Goal: Task Accomplishment & Management: Complete application form

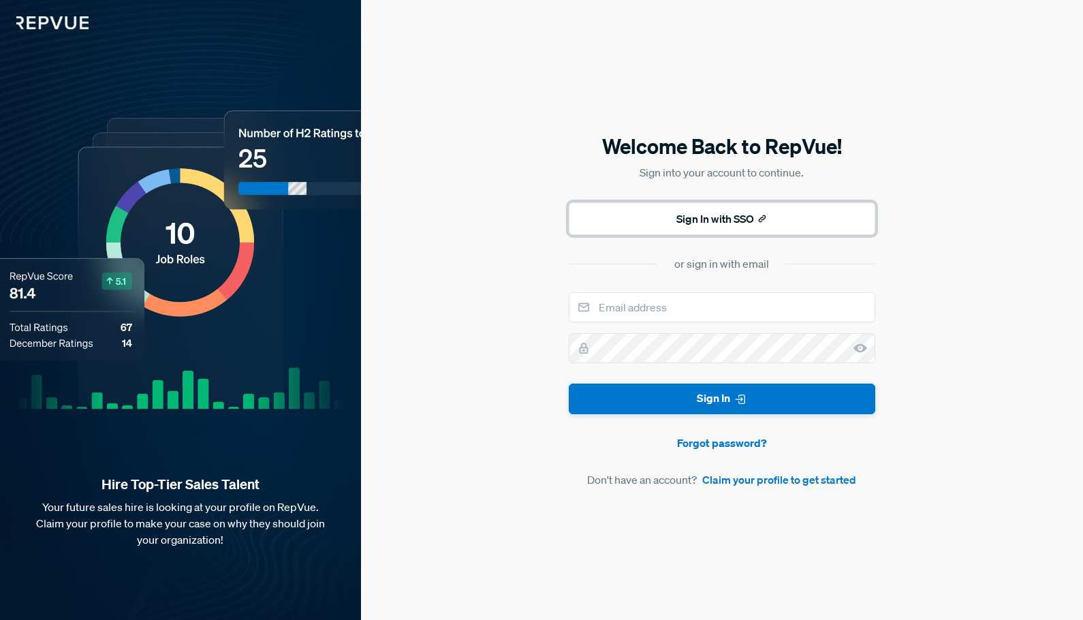
click at [684, 207] on button "Sign In with SSO" at bounding box center [722, 218] width 307 height 33
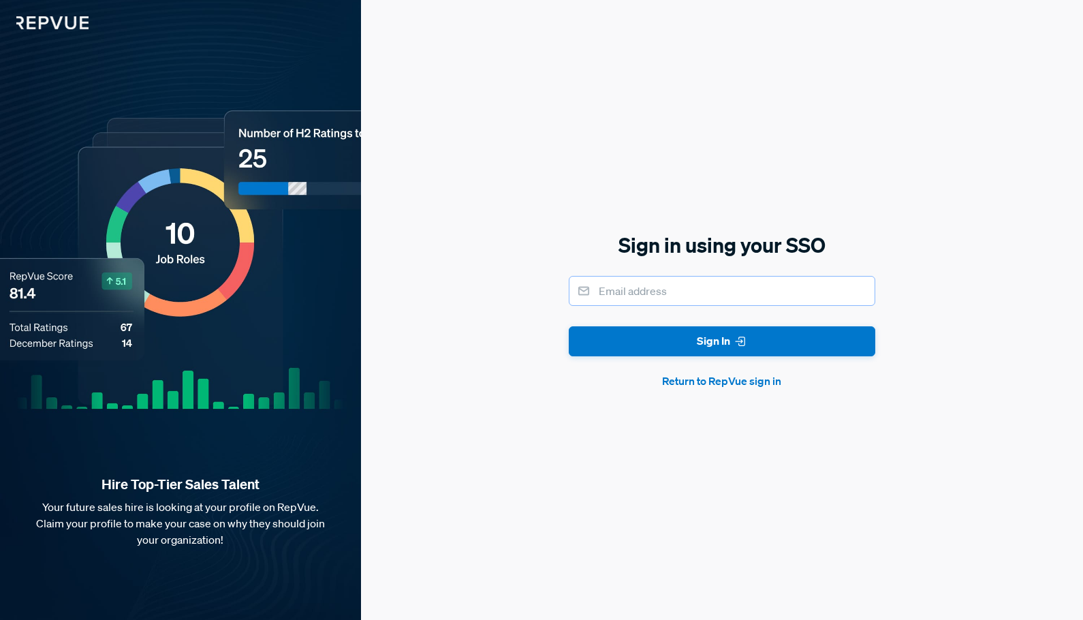
click at [673, 295] on input "email" at bounding box center [722, 291] width 307 height 30
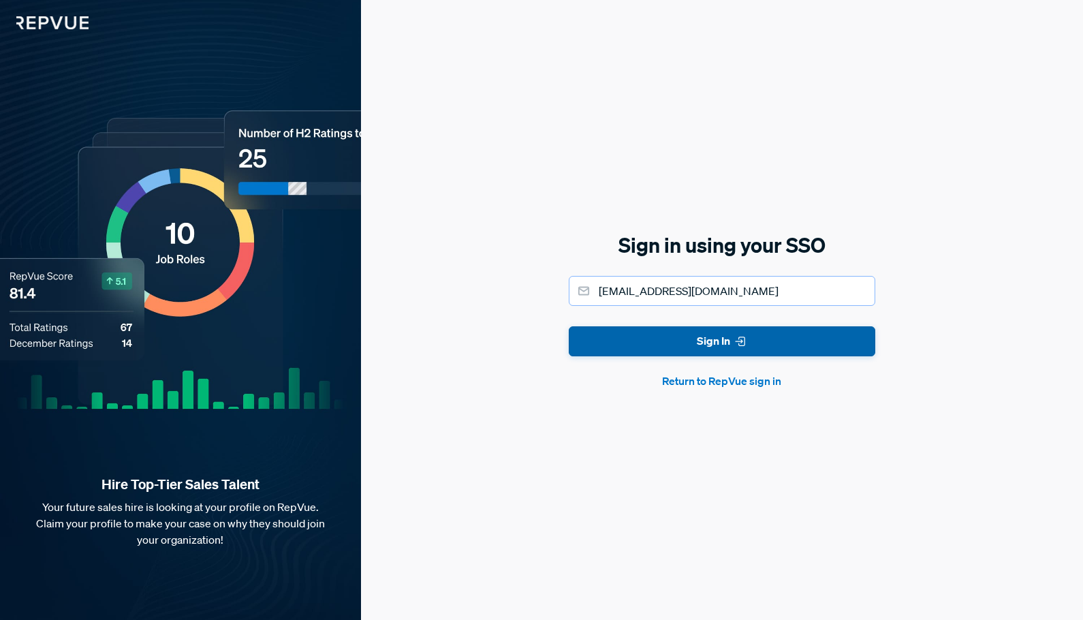
type input "[EMAIL_ADDRESS][DOMAIN_NAME]"
click at [702, 349] on button "Sign In" at bounding box center [722, 341] width 307 height 31
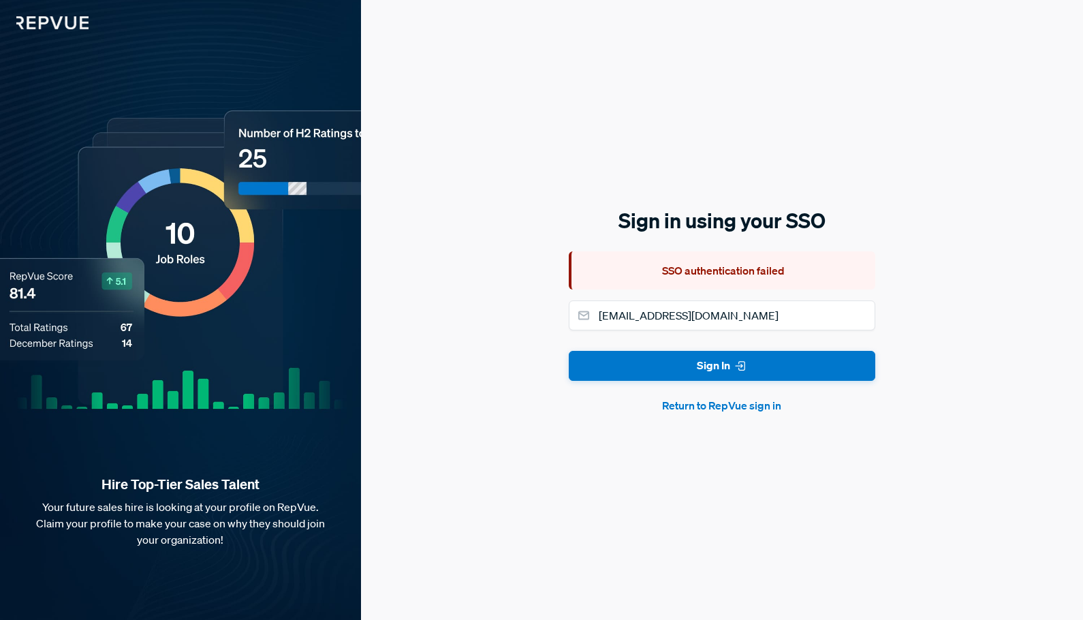
click at [736, 407] on button "Return to RepVue sign in" at bounding box center [722, 405] width 307 height 16
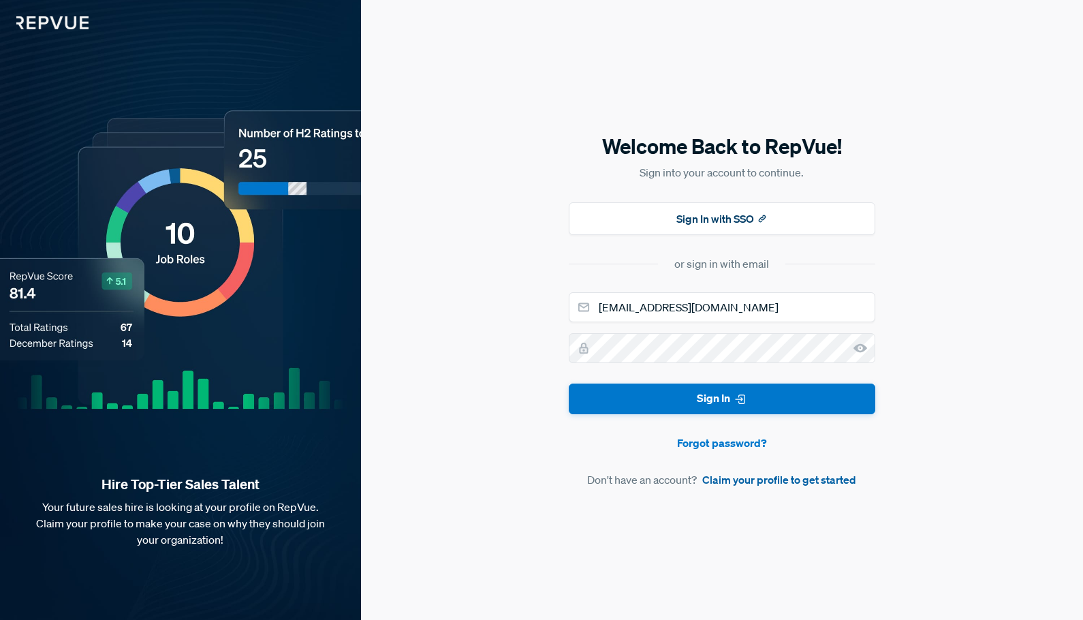
click at [746, 480] on link "Claim your profile to get started" at bounding box center [779, 479] width 154 height 16
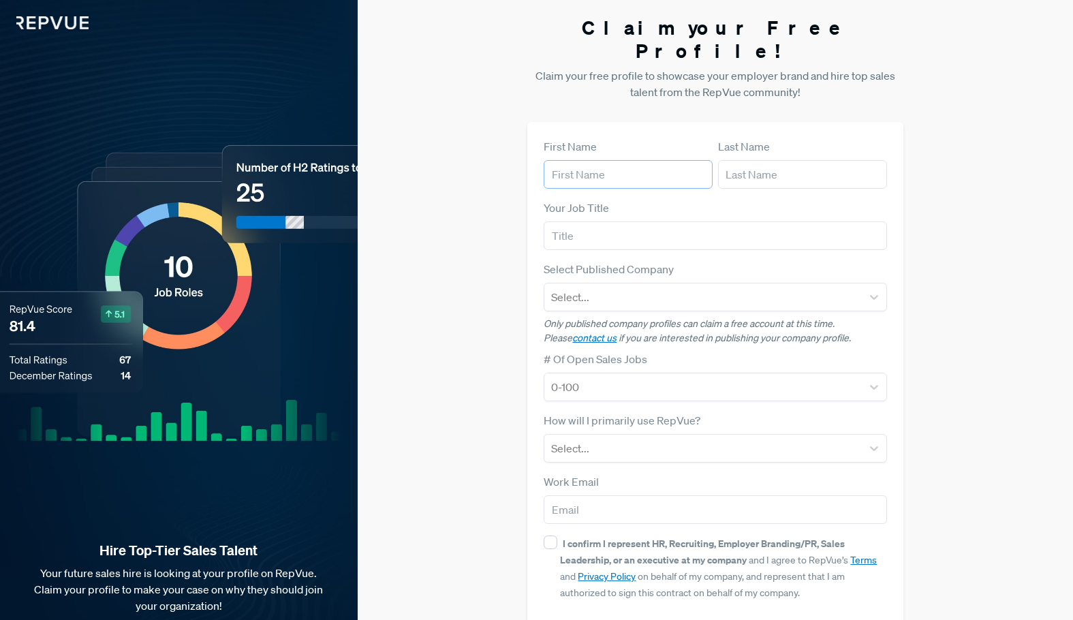
click at [603, 160] on input "text" at bounding box center [628, 174] width 169 height 29
type input "[PERSON_NAME]"
type input "Recruiter"
click at [599, 287] on div at bounding box center [702, 296] width 303 height 19
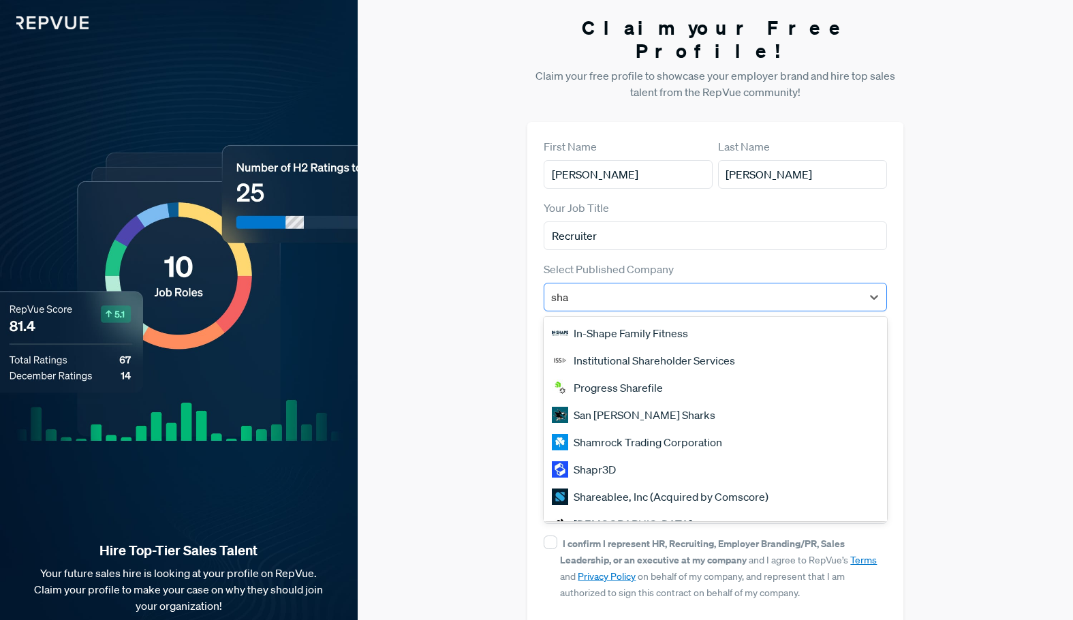
type input "sham"
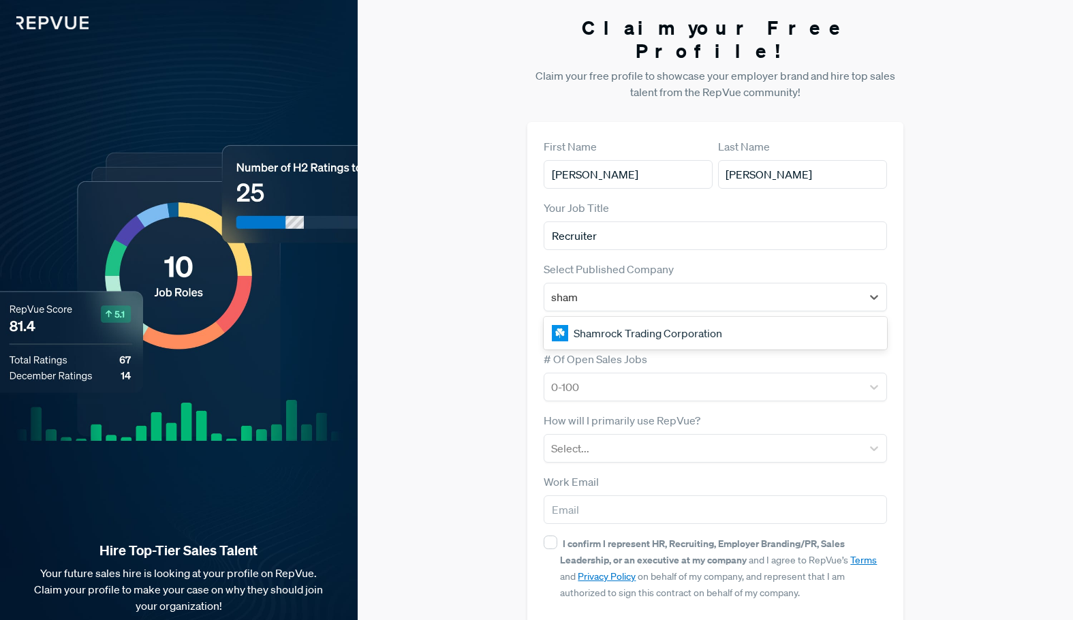
click at [610, 319] on div "Shamrock Trading Corporation" at bounding box center [715, 332] width 343 height 27
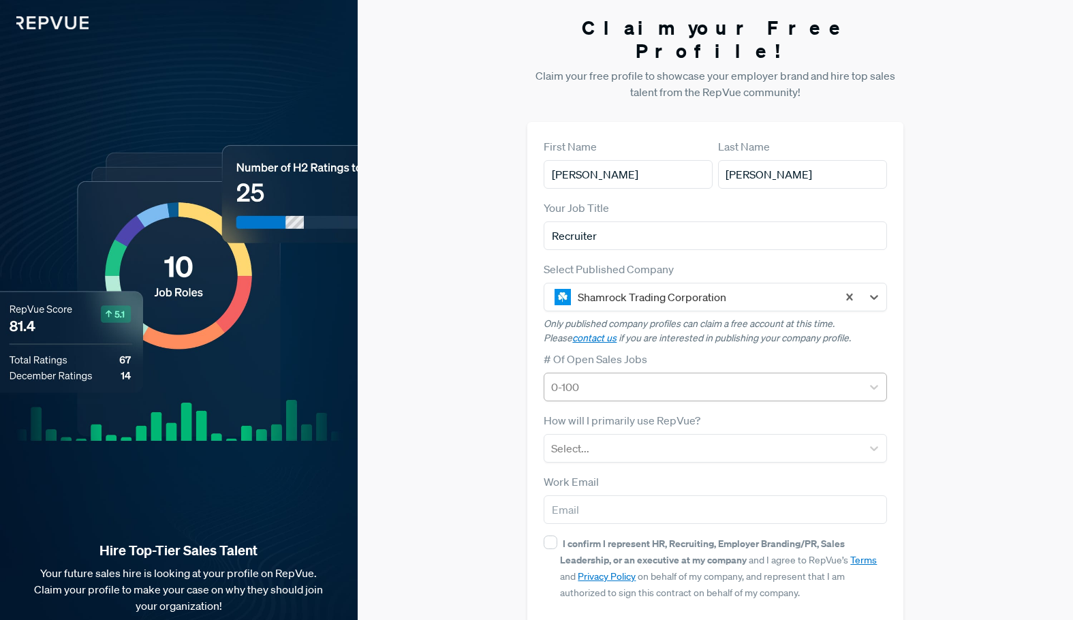
click at [634, 377] on div at bounding box center [702, 386] width 303 height 19
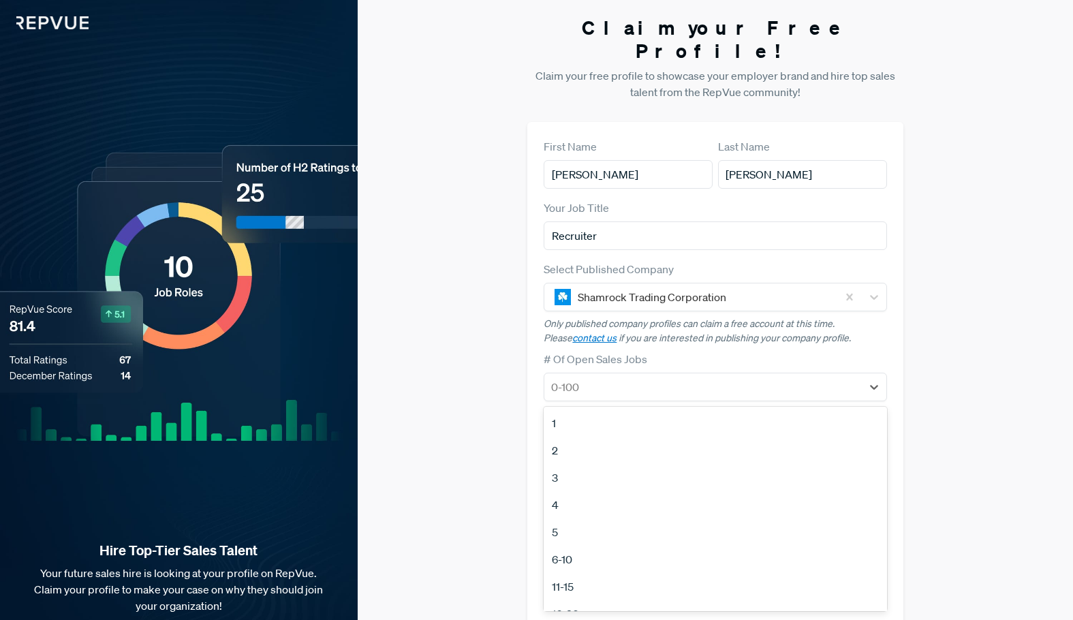
scroll to position [128, 0]
click at [579, 527] on div "51-100" at bounding box center [715, 540] width 343 height 27
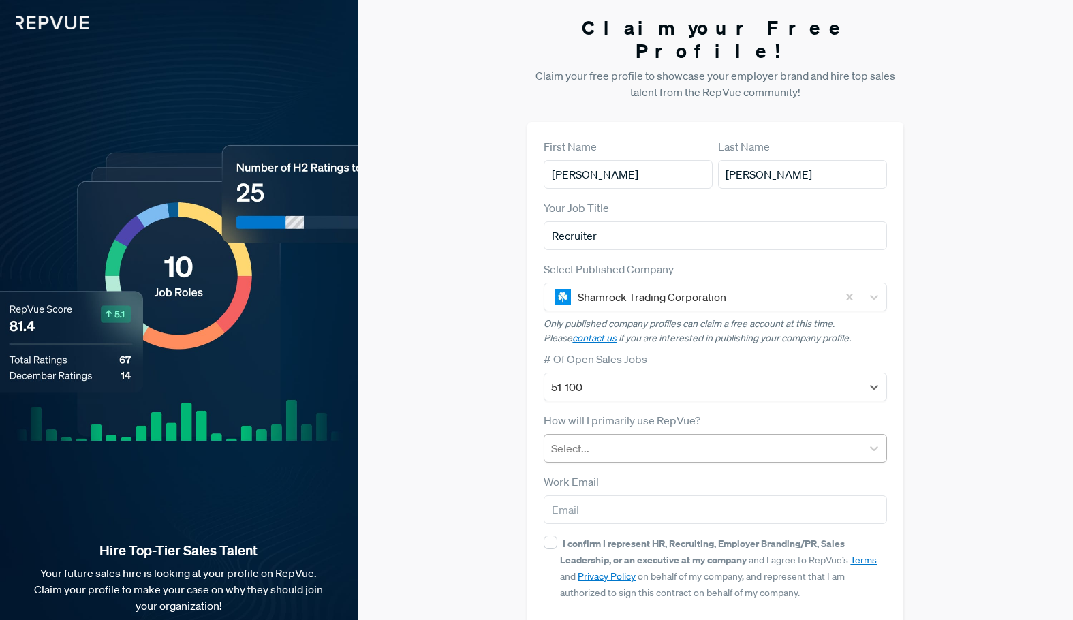
click at [613, 439] on div at bounding box center [702, 448] width 303 height 19
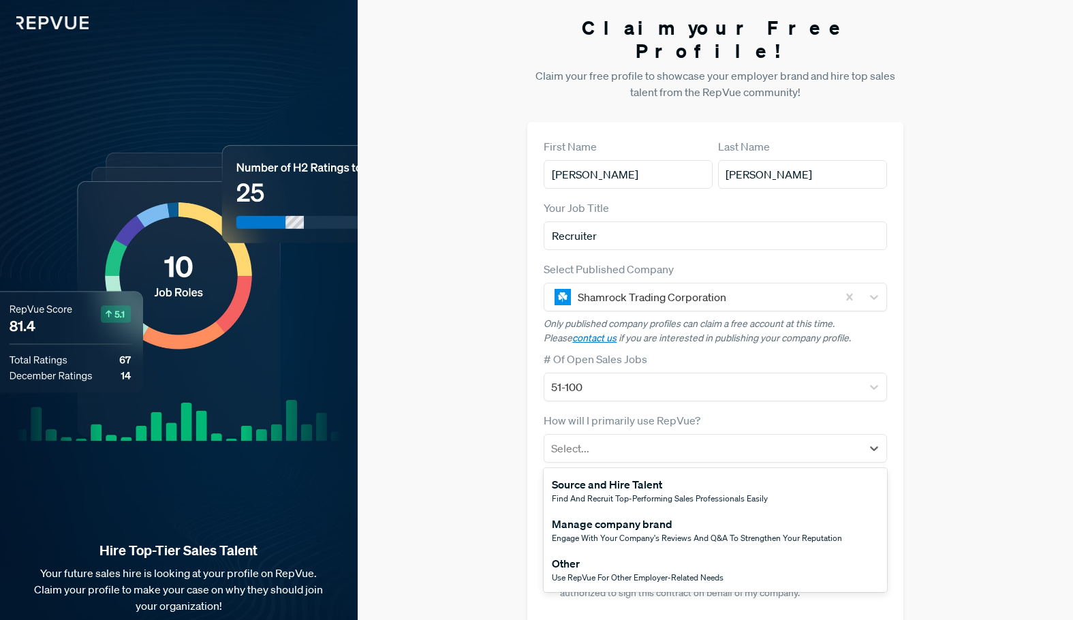
click at [615, 476] on div "Source and Hire Talent" at bounding box center [660, 484] width 216 height 16
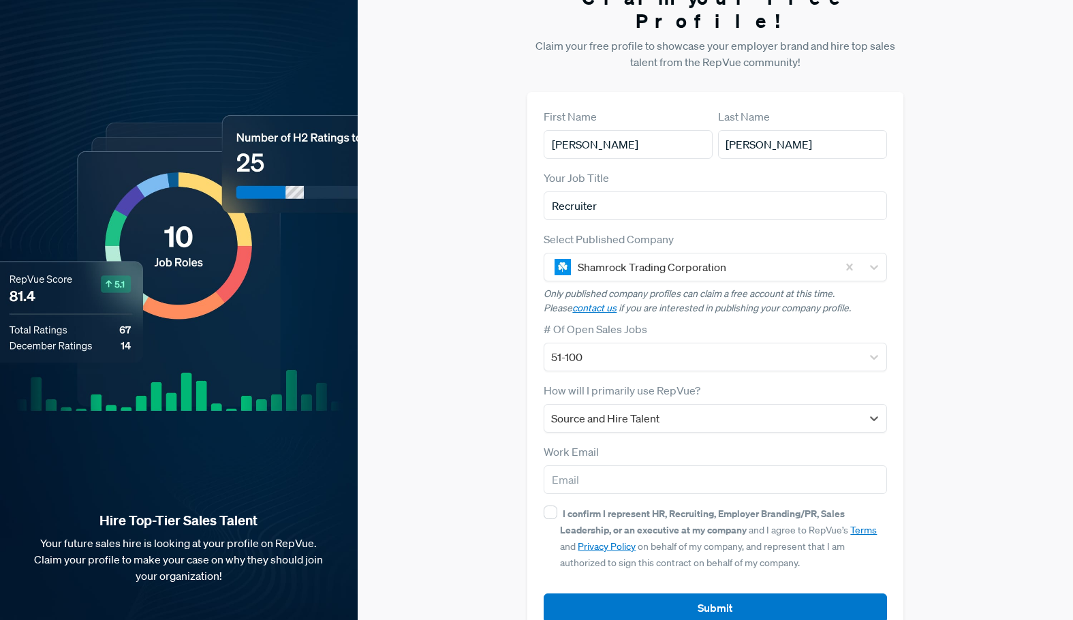
scroll to position [43, 0]
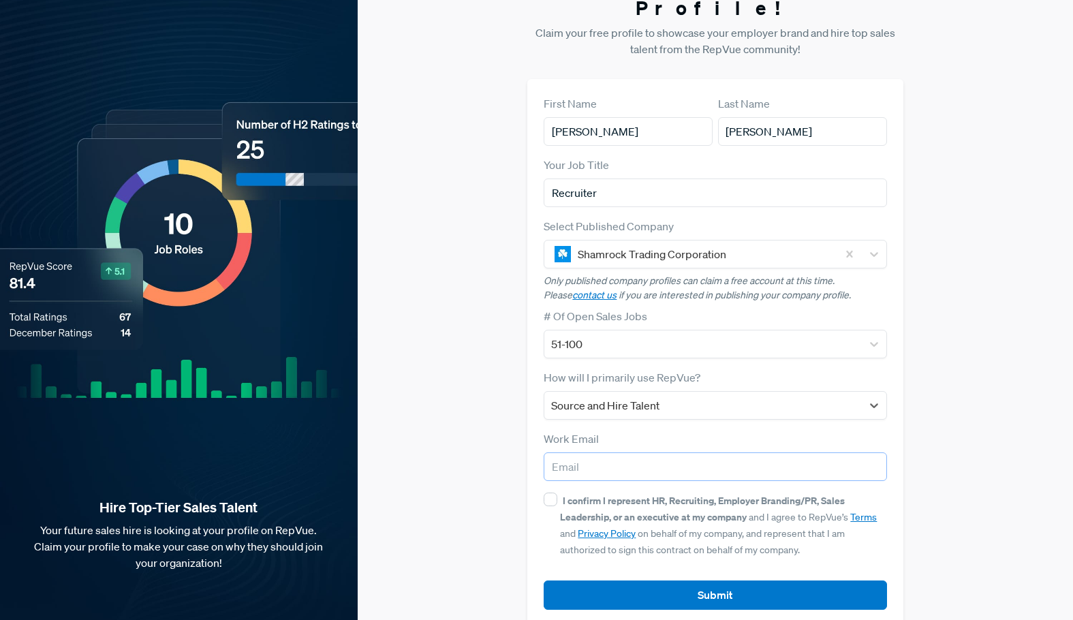
click at [598, 452] on input "email" at bounding box center [715, 466] width 343 height 29
type input "[EMAIL_ADDRESS][DOMAIN_NAME]"
click at [624, 492] on div "I confirm I represent HR, Recruiting, Employer Branding/PR, Sales Leadership, o…" at bounding box center [723, 524] width 326 height 65
click at [557, 492] on input "I confirm I represent HR, Recruiting, Employer Branding/PR, Sales Leadership, o…" at bounding box center [551, 499] width 14 height 14
checkbox input "true"
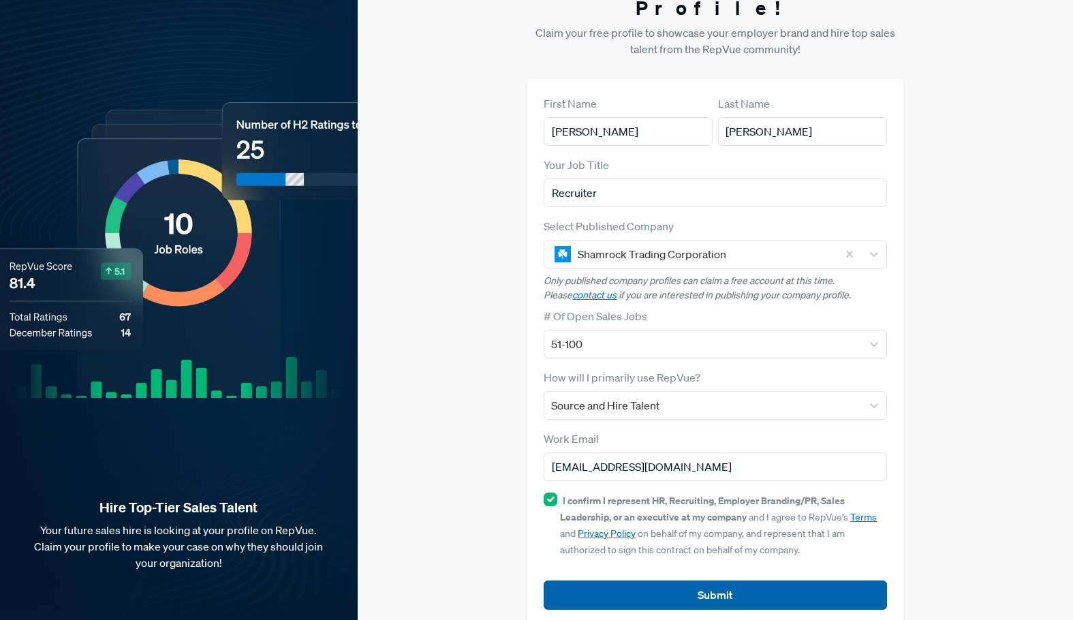
click at [657, 580] on button "Submit" at bounding box center [715, 594] width 343 height 29
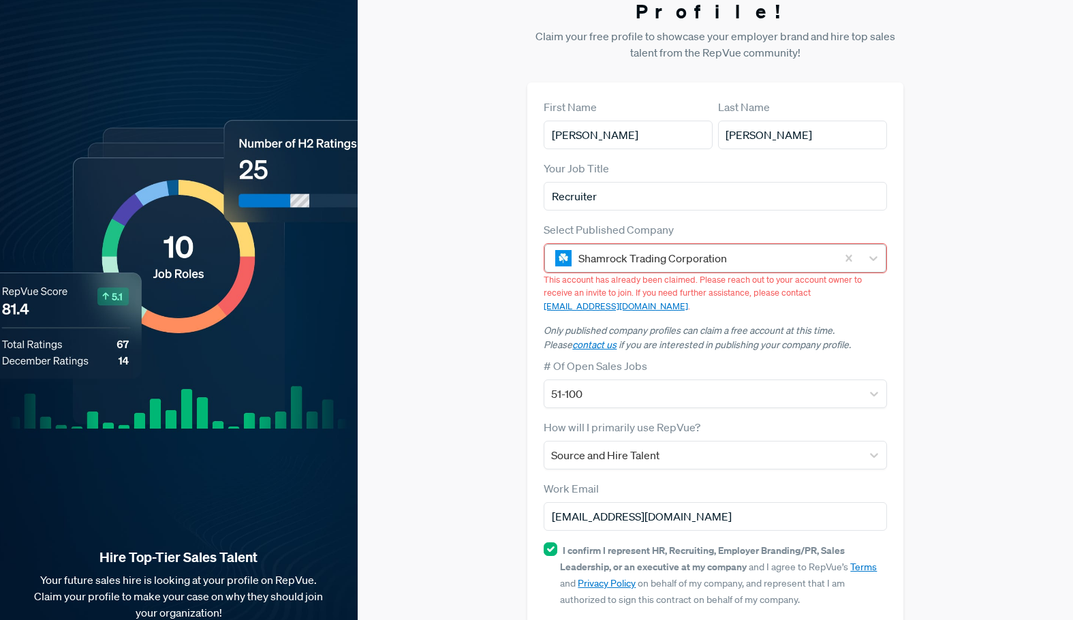
scroll to position [76, 0]
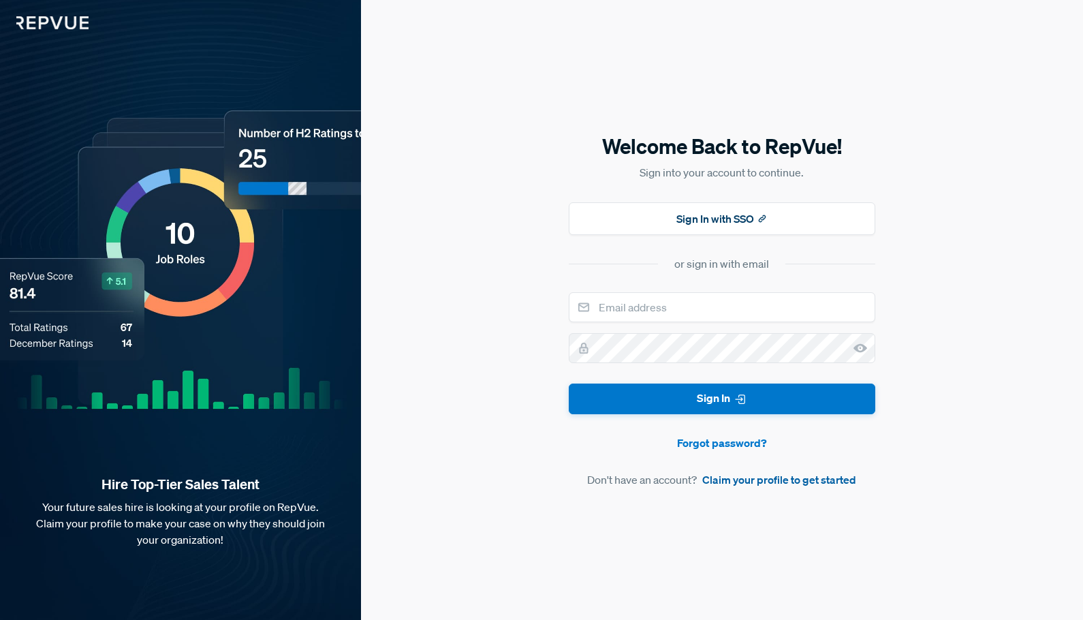
click at [765, 477] on link "Claim your profile to get started" at bounding box center [779, 479] width 154 height 16
